Goal: Find specific page/section: Find specific page/section

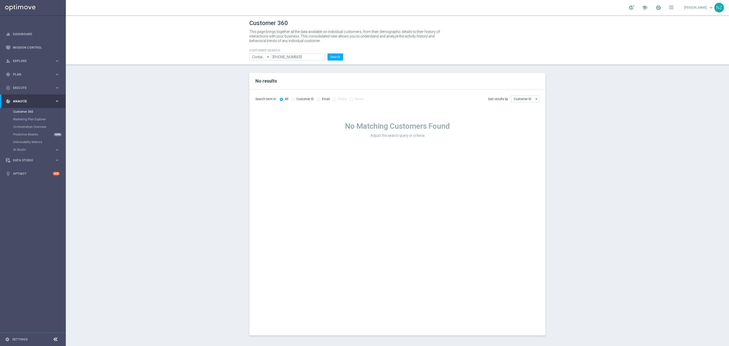
click at [186, 105] on section "No results Search term in: All Customer ID Email Phone Name Sort results by" at bounding box center [397, 204] width 663 height 262
click at [28, 42] on link "Mission Control" at bounding box center [36, 47] width 47 height 13
